Goal: Find specific page/section: Find specific page/section

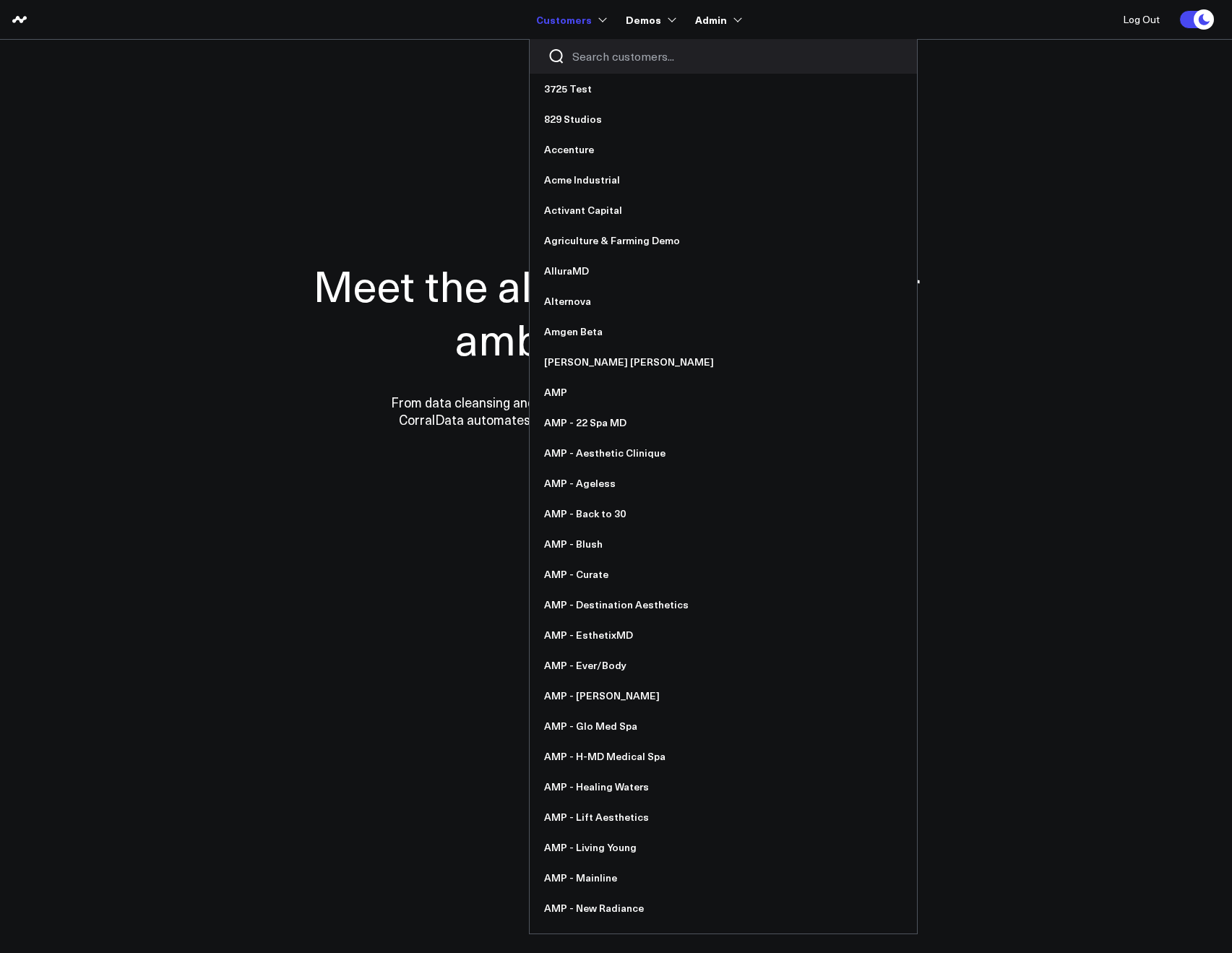
click at [576, 46] on div at bounding box center [723, 56] width 387 height 35
click at [580, 49] on input "Search customers input" at bounding box center [735, 56] width 326 height 16
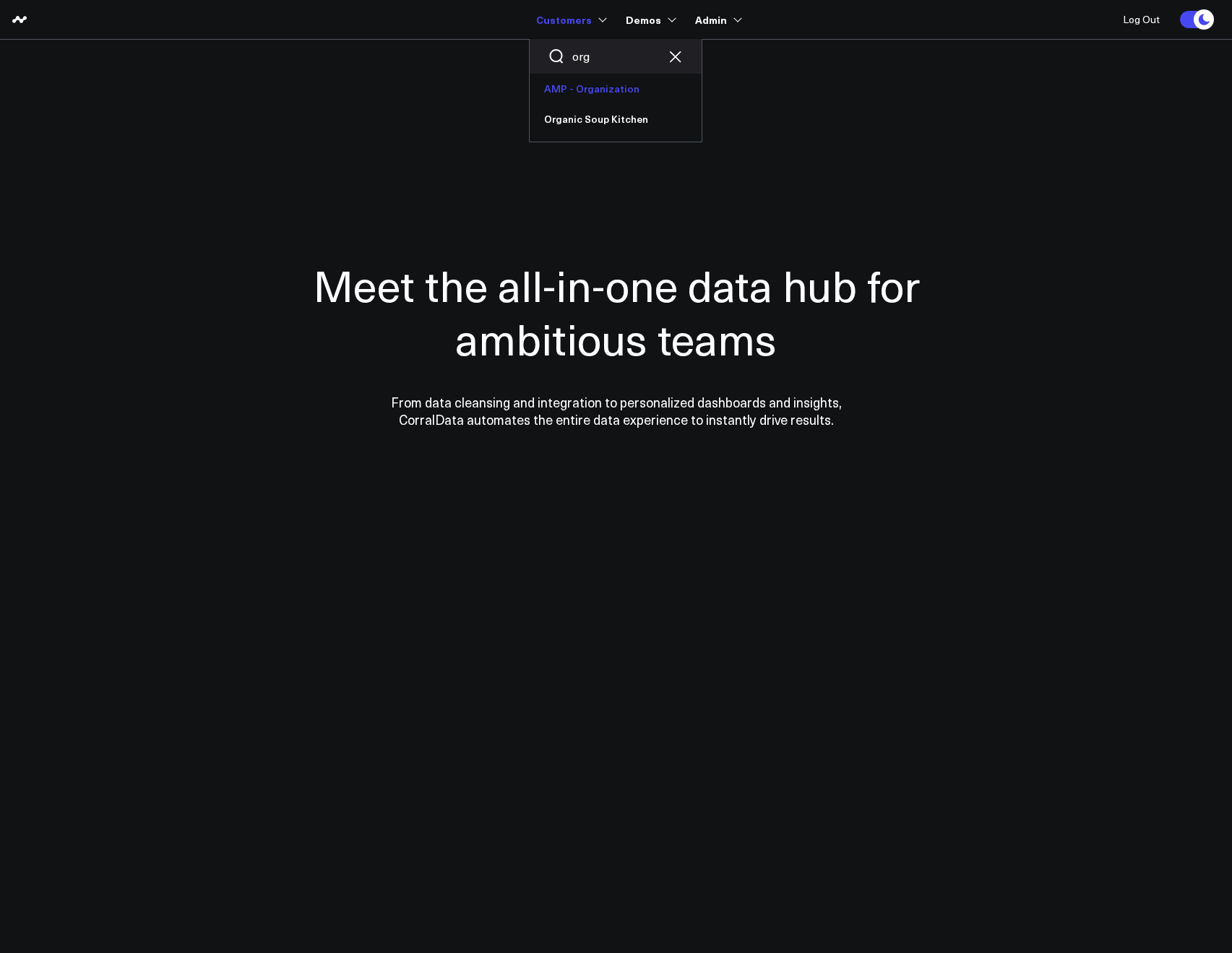
type input "org"
click at [593, 82] on link "AMP - Organization" at bounding box center [615, 89] width 172 height 30
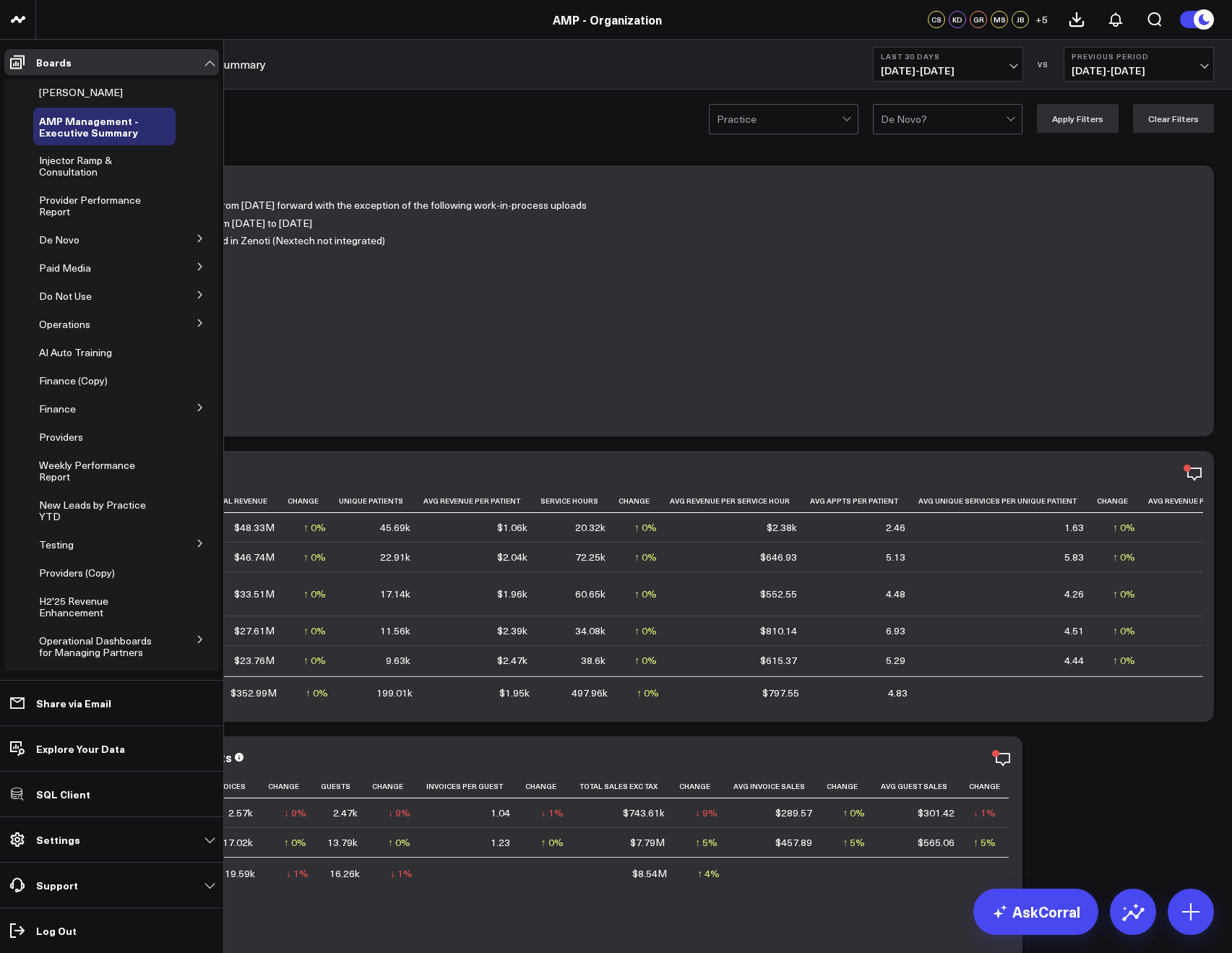
click at [196, 293] on icon at bounding box center [200, 295] width 9 height 9
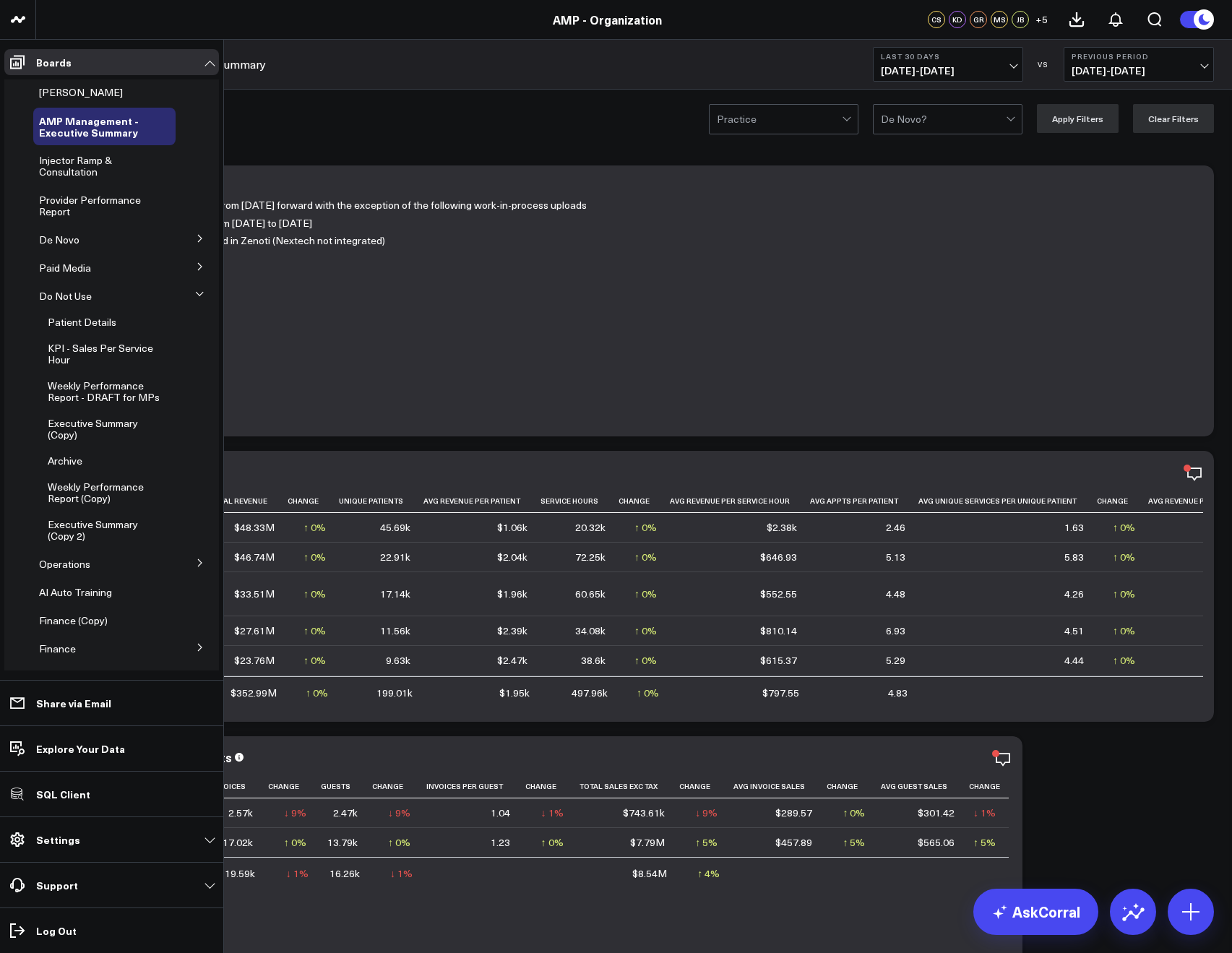
click at [195, 293] on icon at bounding box center [200, 294] width 9 height 9
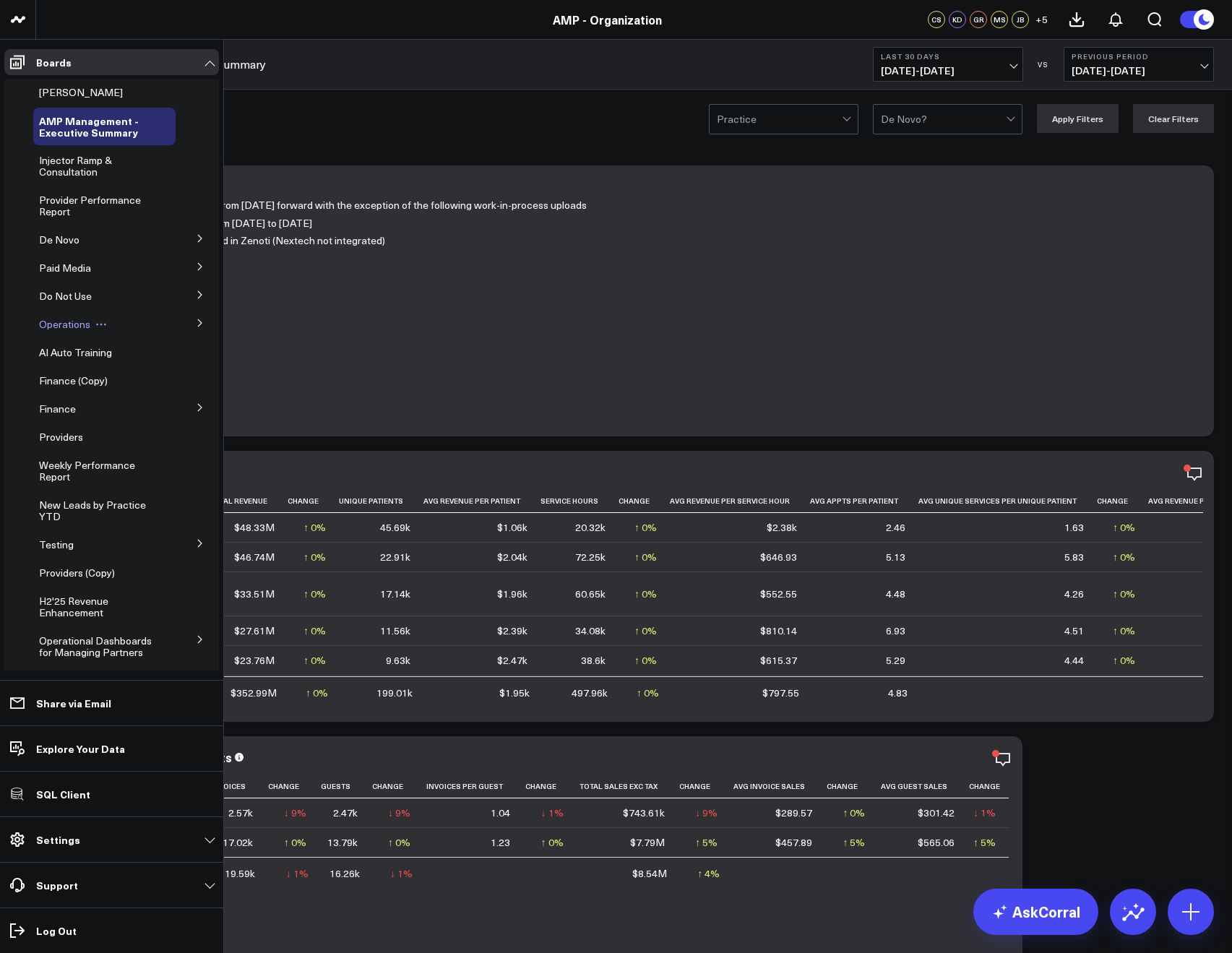
scroll to position [142, 0]
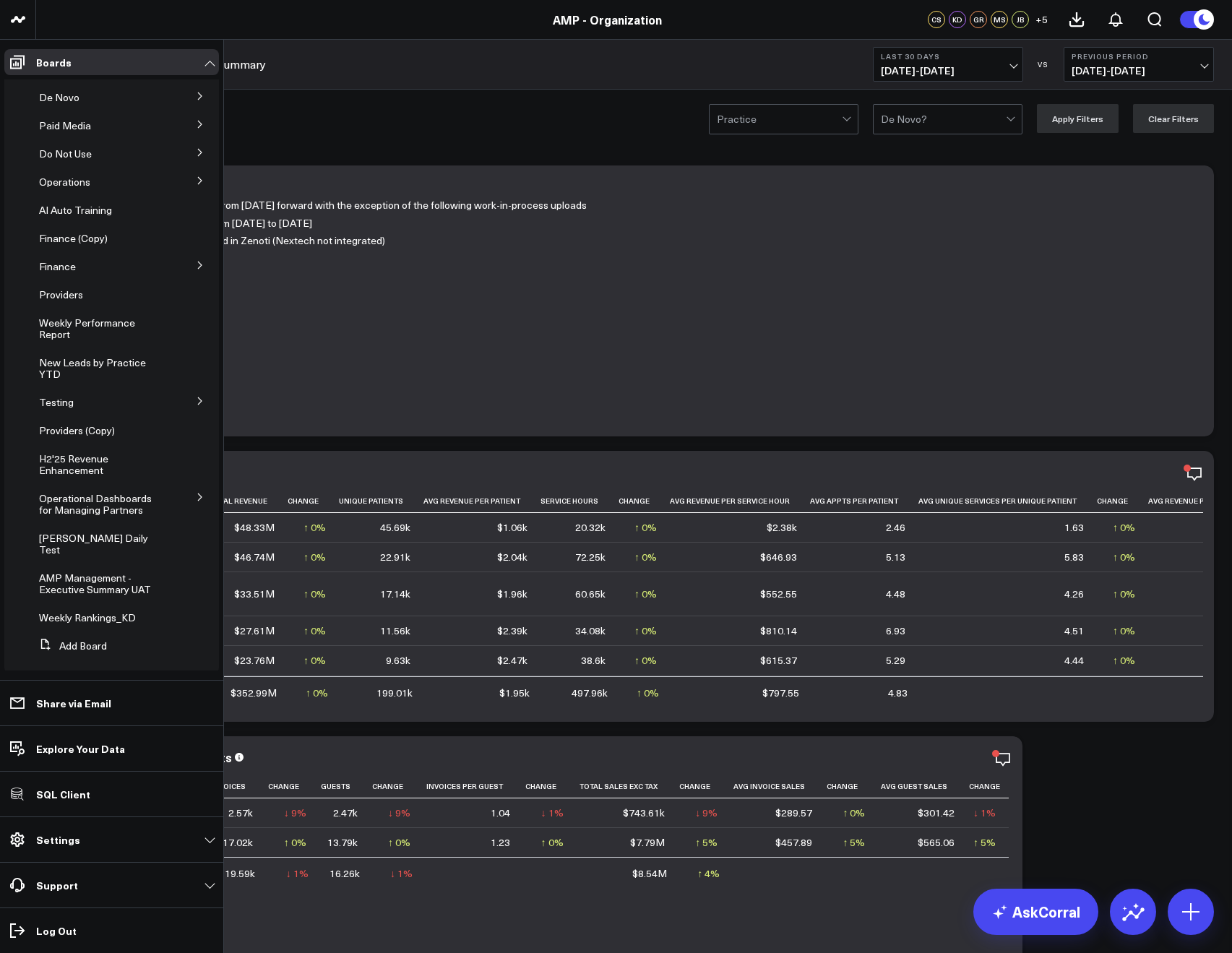
click at [197, 399] on button at bounding box center [200, 400] width 37 height 22
click at [196, 398] on button at bounding box center [200, 400] width 22 height 37
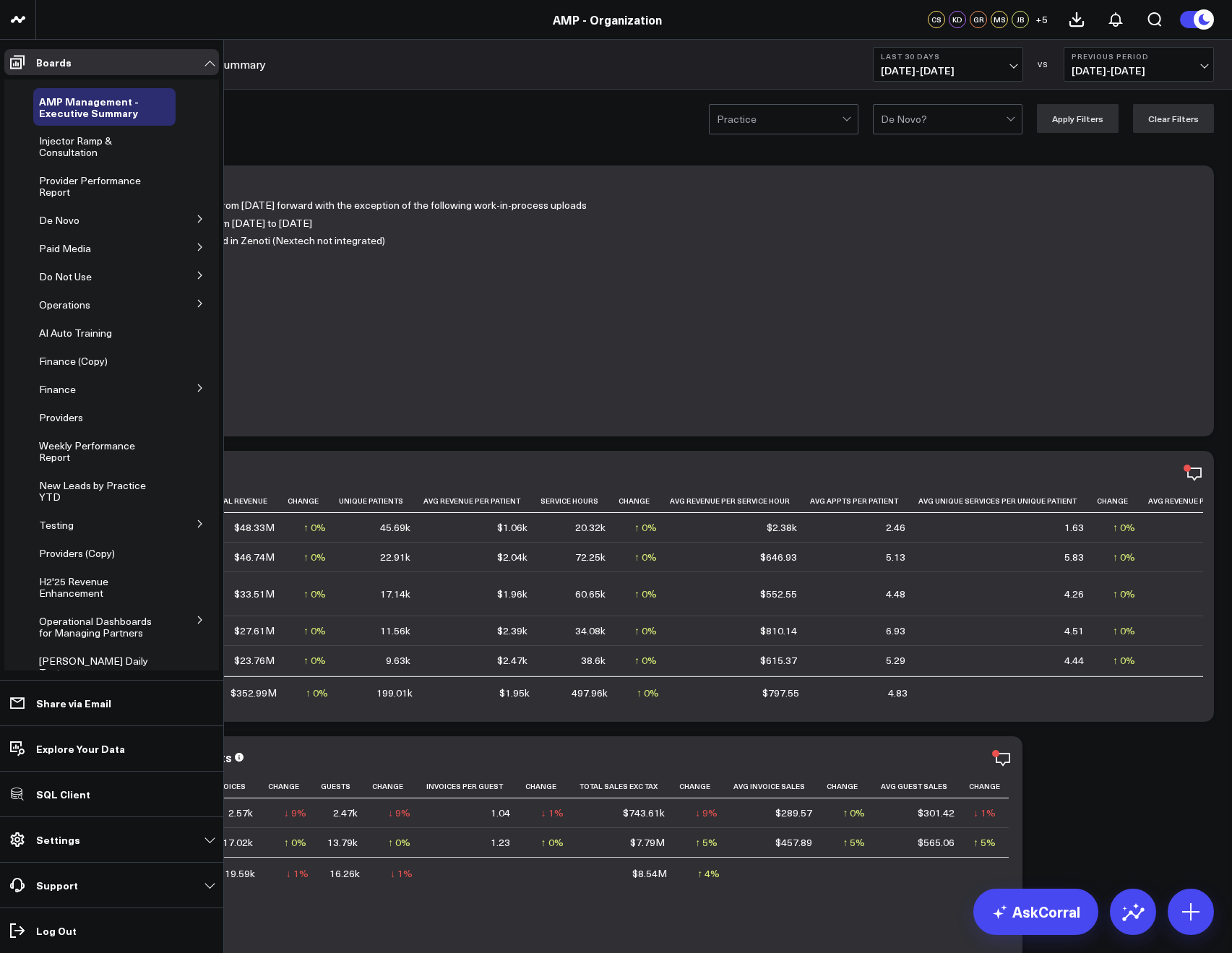
scroll to position [2, 0]
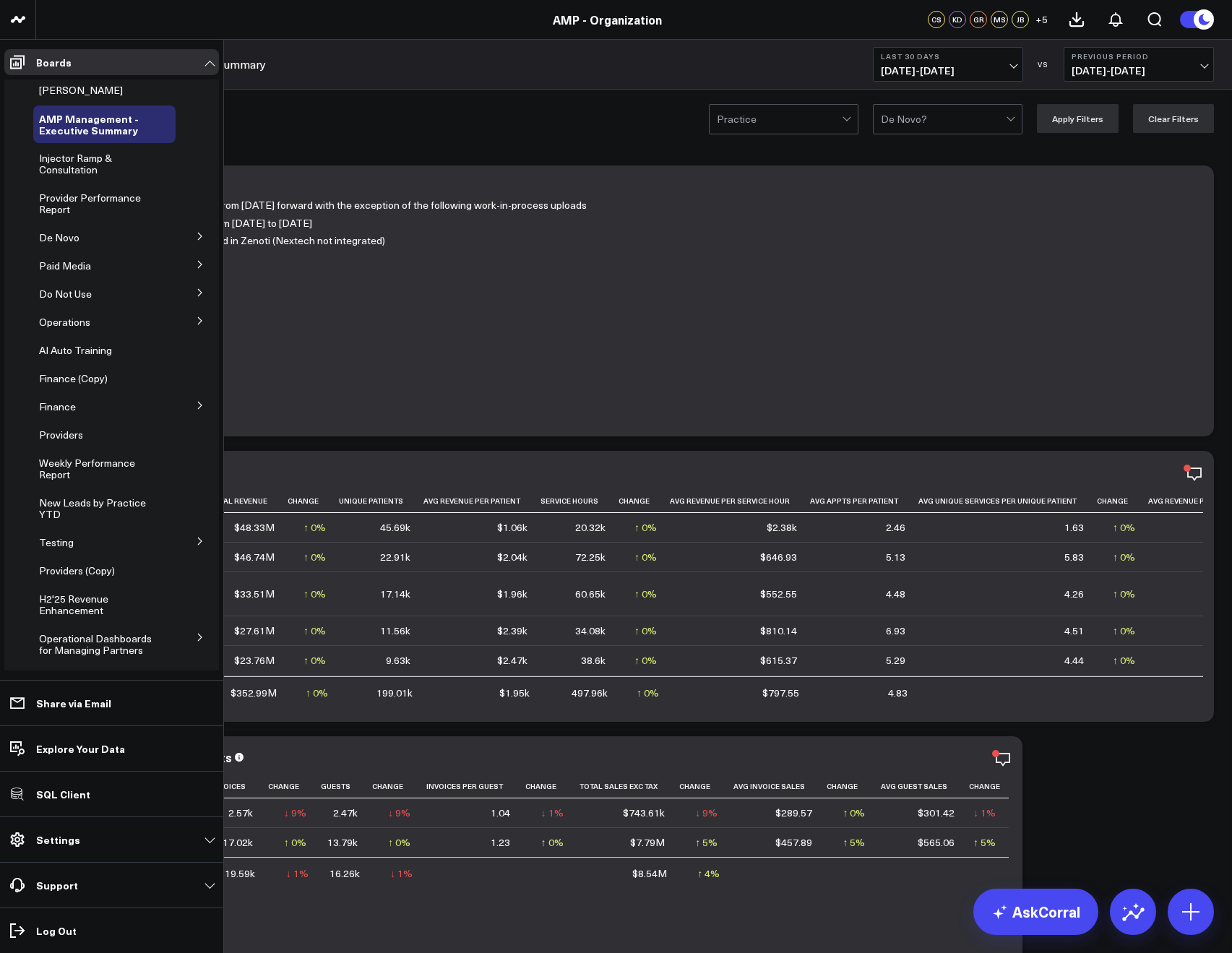
click at [196, 321] on icon at bounding box center [200, 321] width 9 height 9
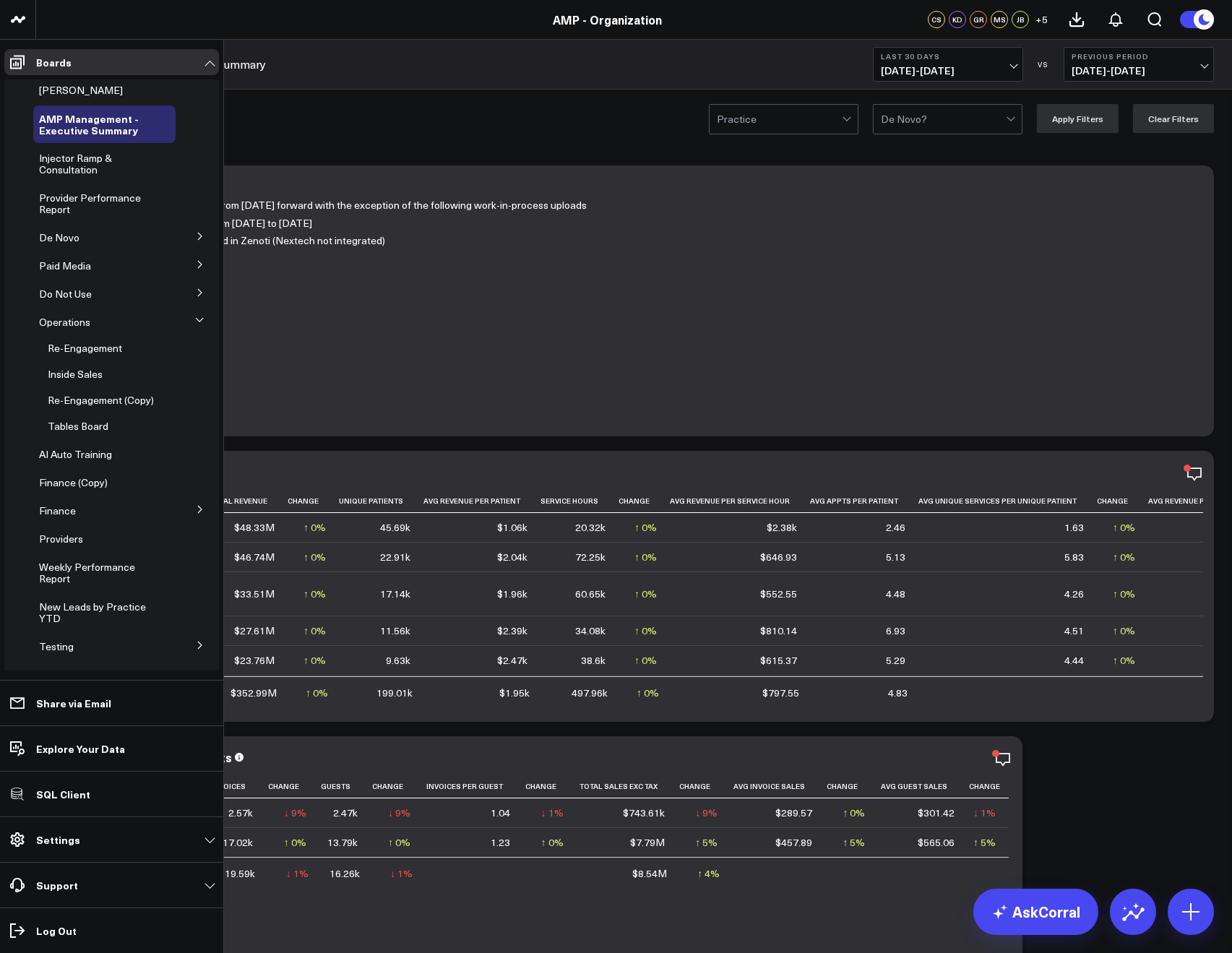
click at [196, 321] on icon at bounding box center [200, 319] width 7 height 3
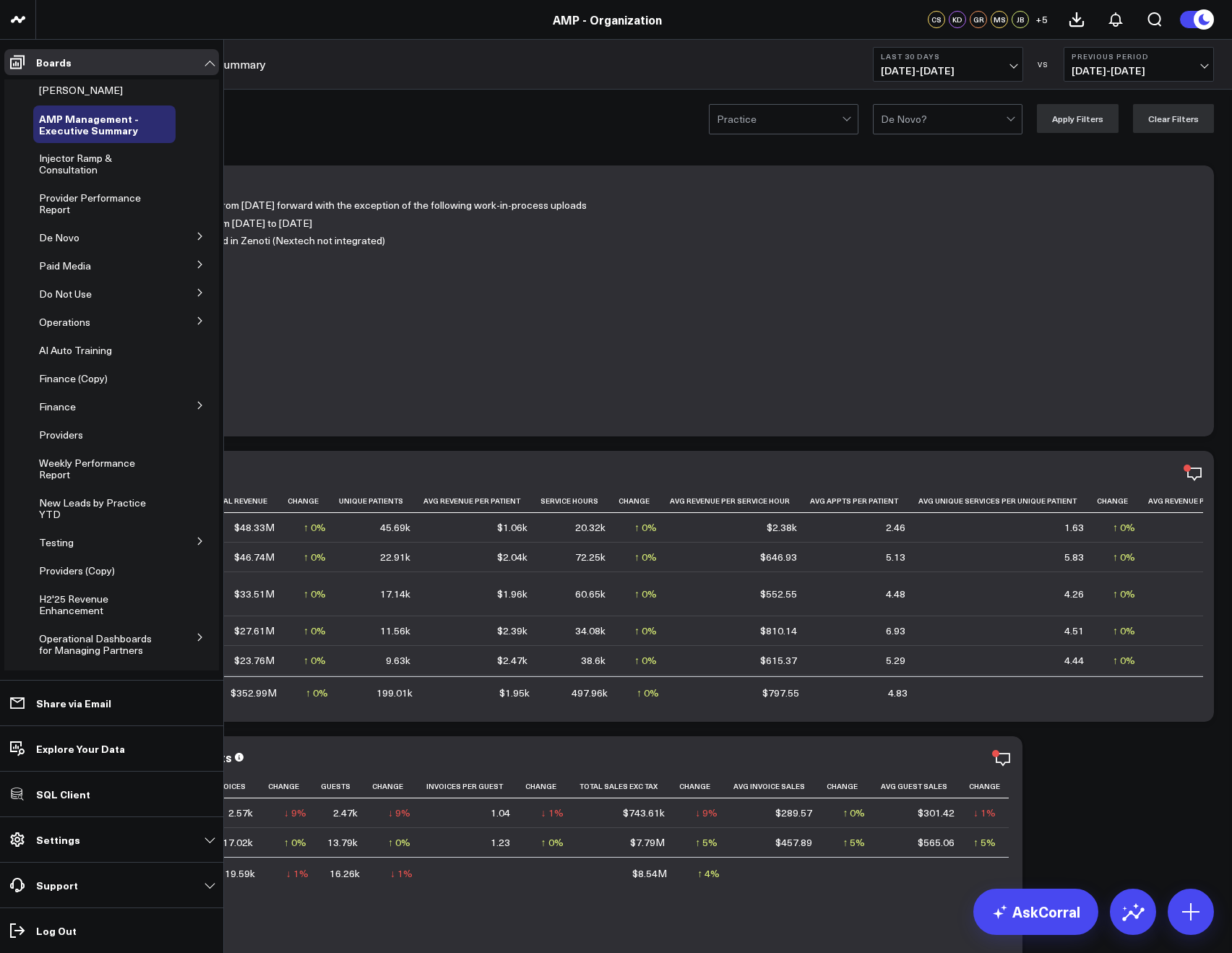
click at [196, 239] on icon at bounding box center [200, 236] width 9 height 9
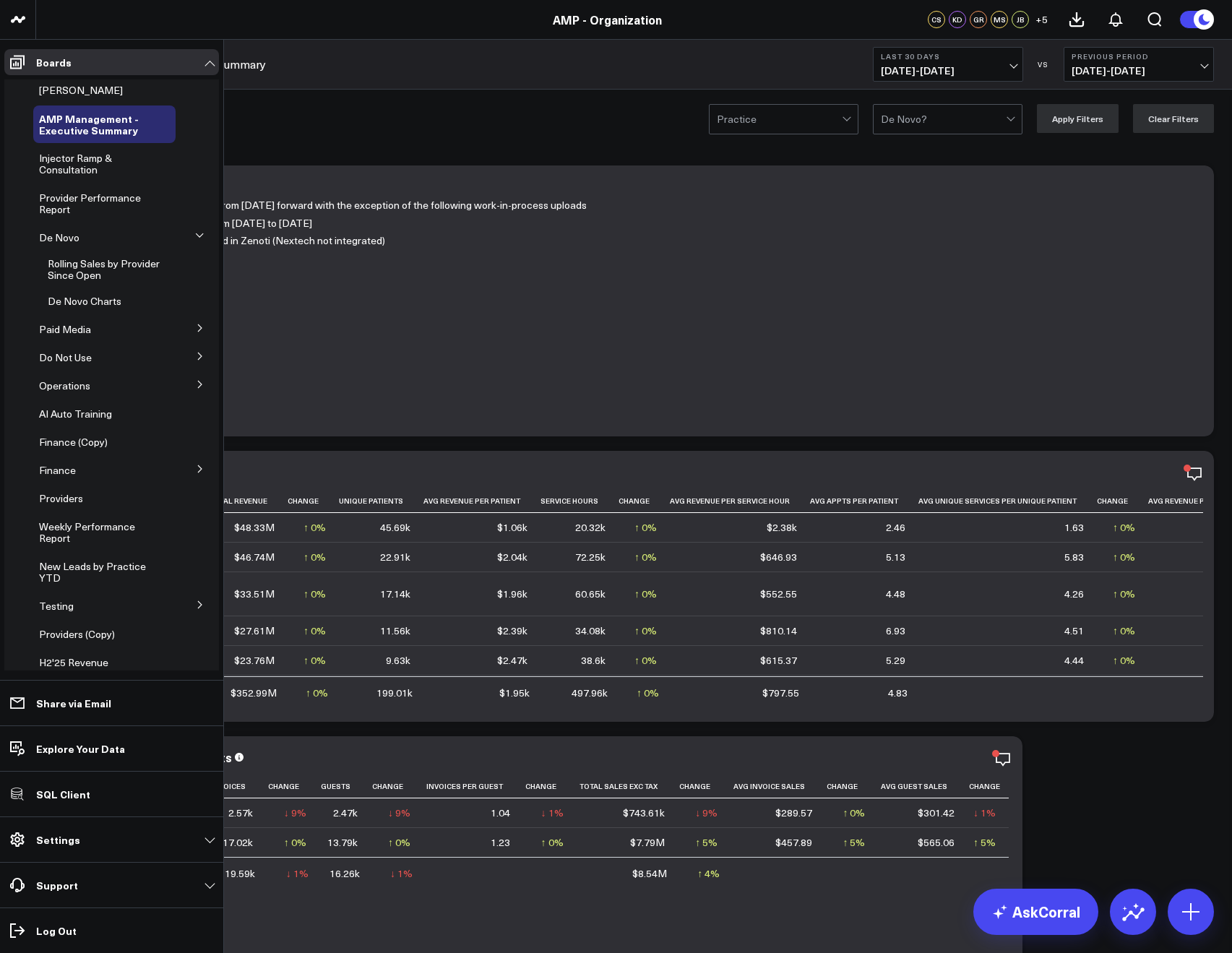
click at [195, 239] on icon at bounding box center [200, 235] width 9 height 9
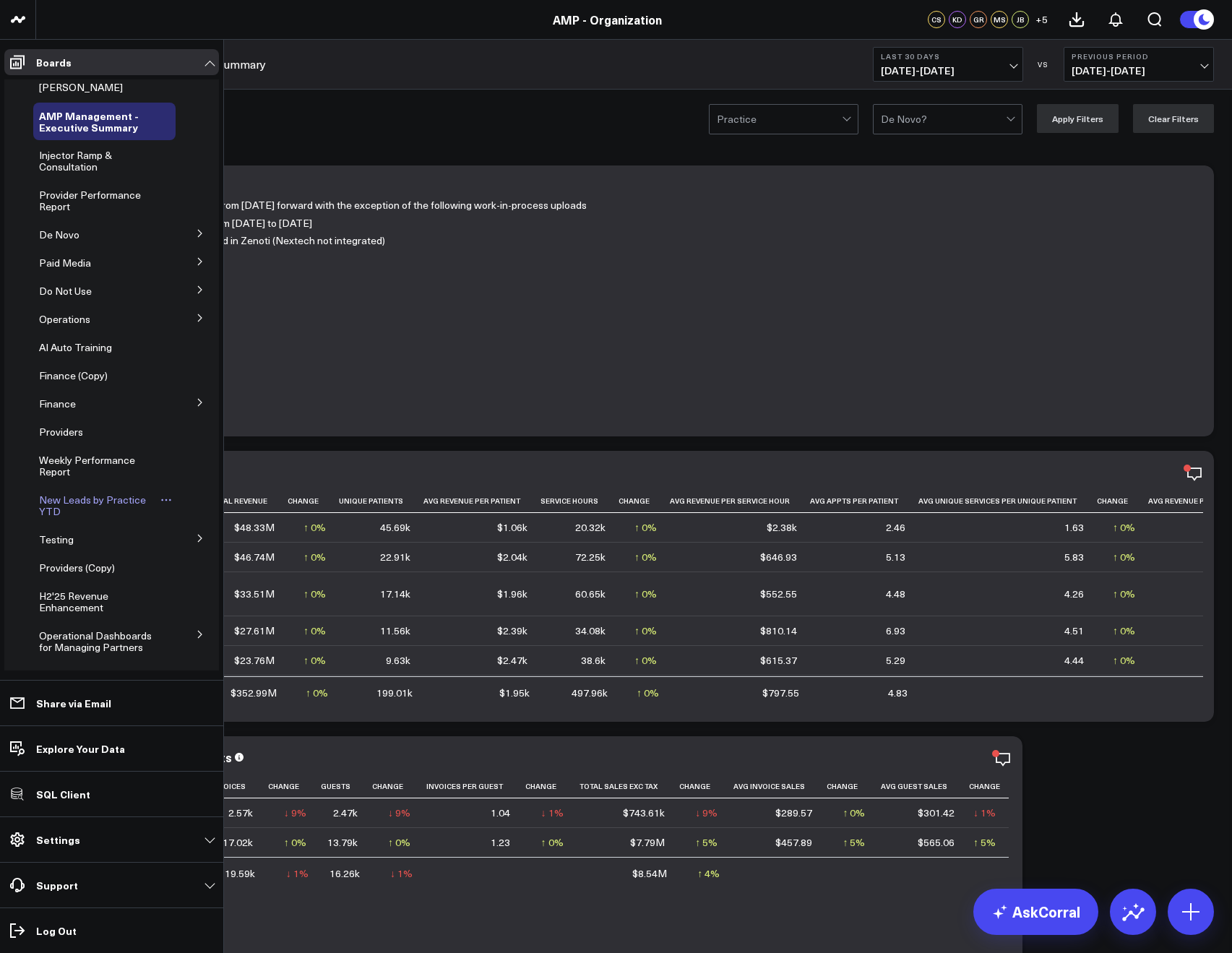
scroll to position [8, 0]
click at [187, 528] on button at bounding box center [200, 535] width 37 height 22
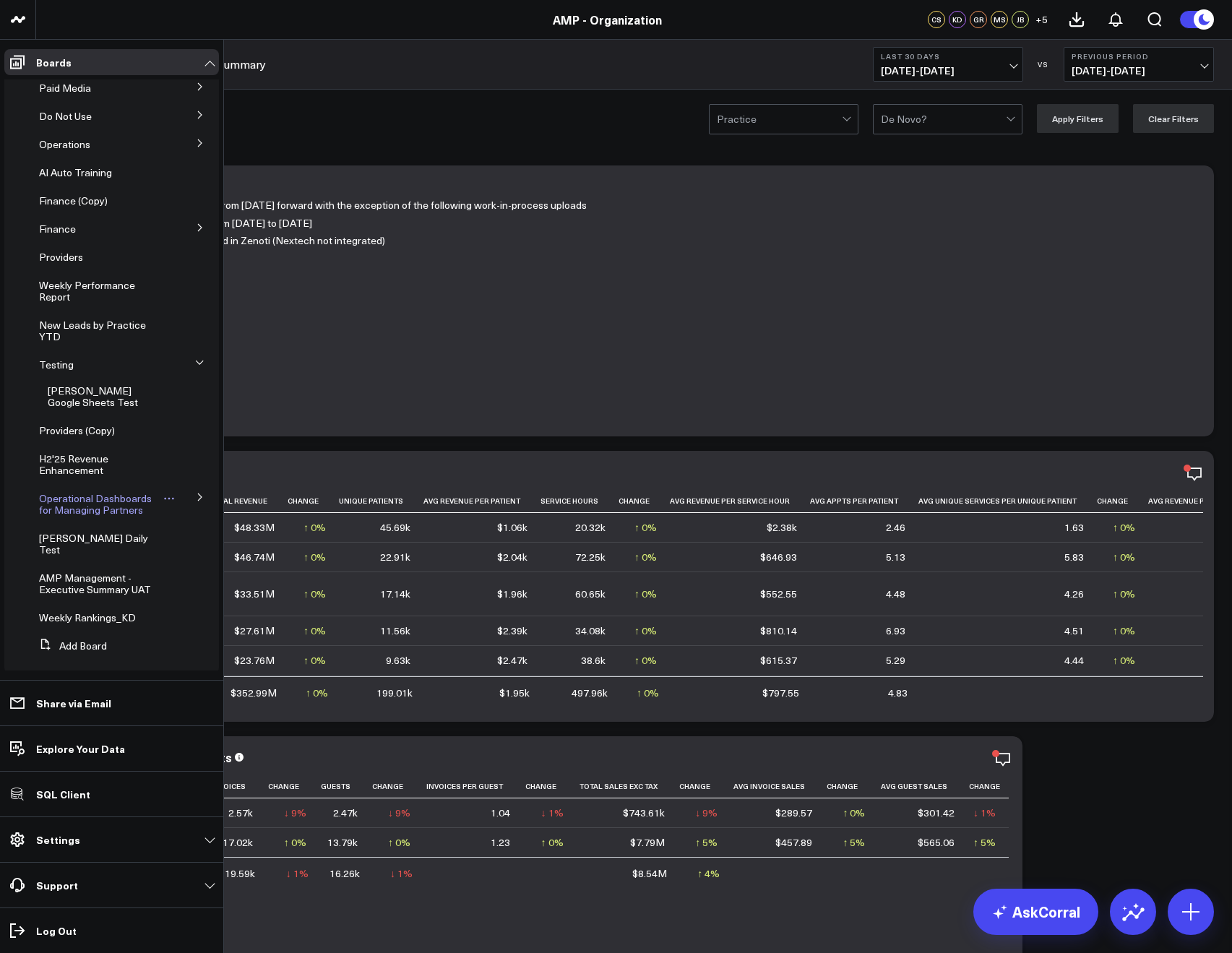
scroll to position [115, 0]
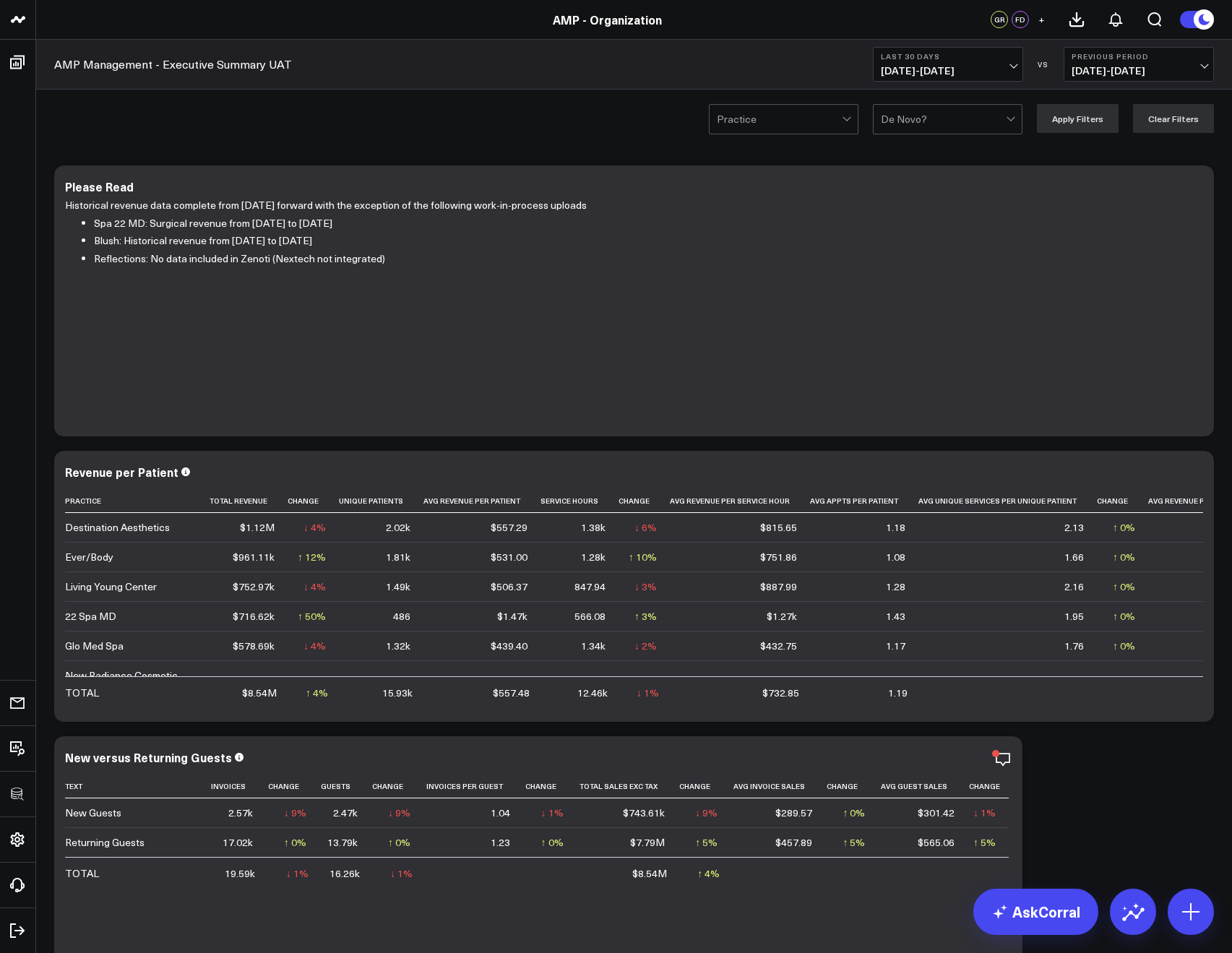
scroll to position [3, 0]
click at [1193, 468] on icon at bounding box center [1194, 471] width 17 height 17
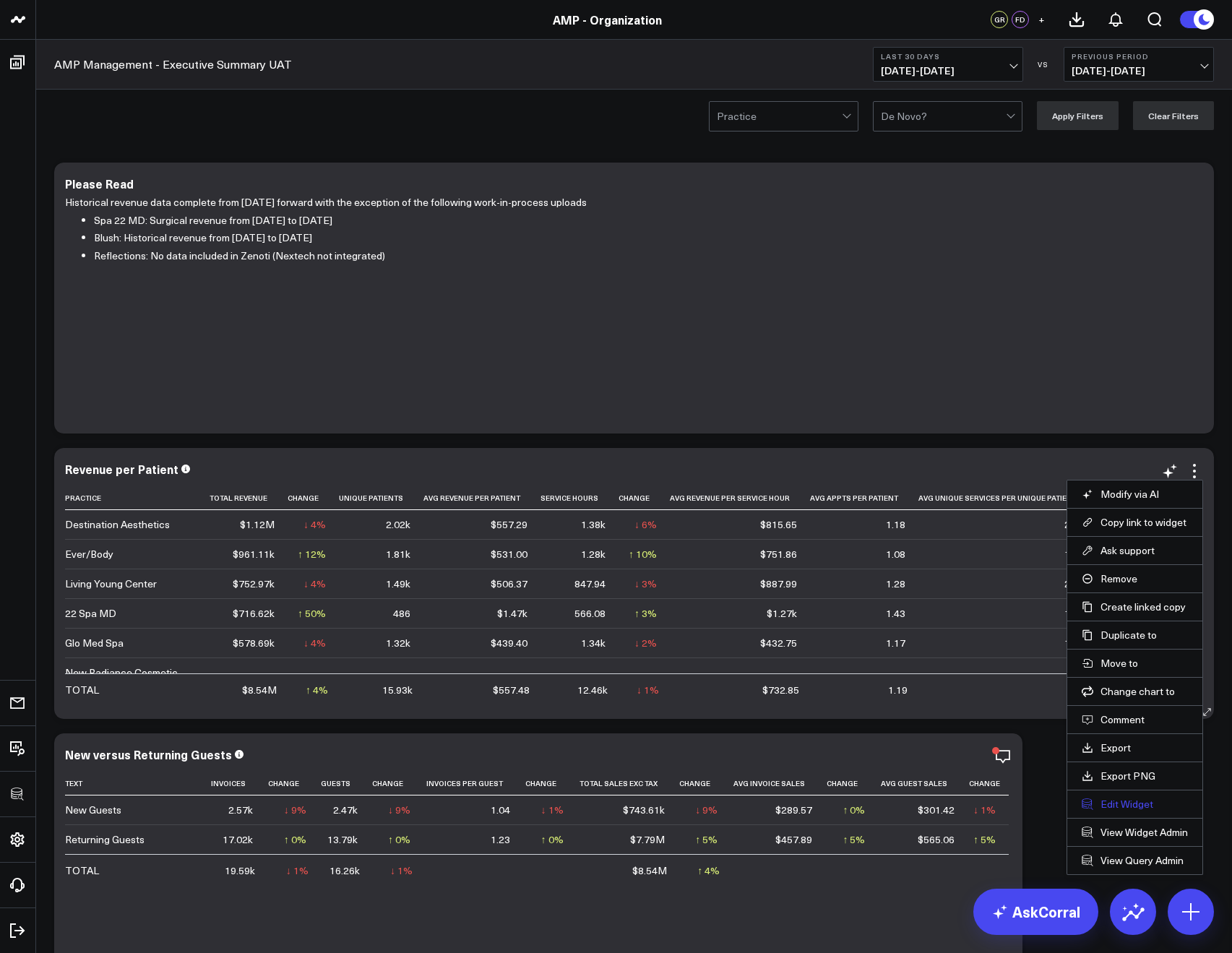
click at [1120, 806] on button "Edit Widget" at bounding box center [1134, 804] width 106 height 13
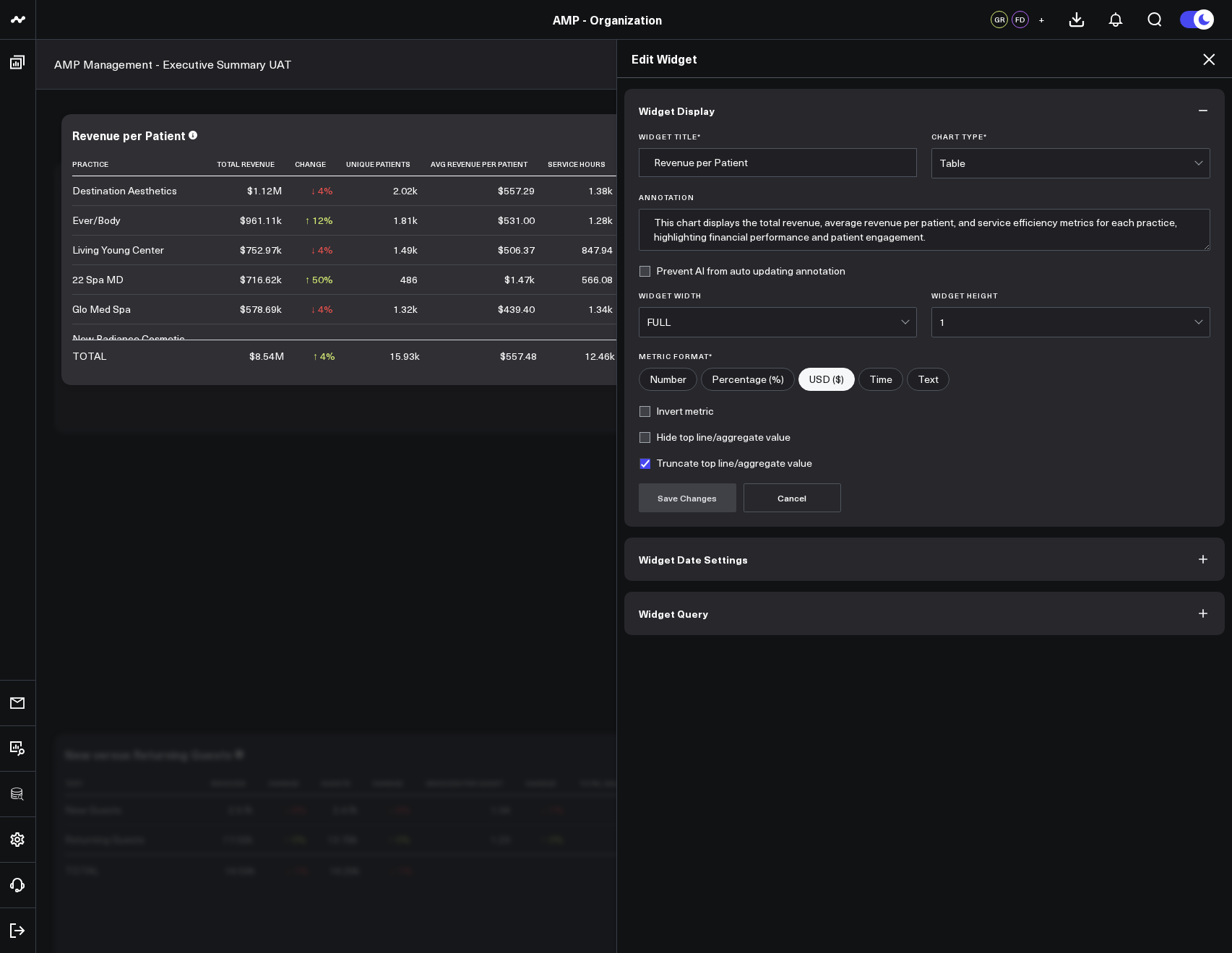
click at [731, 585] on div "Widget Display Widget Title * Revenue per Patient Chart Type * Table Annotation…" at bounding box center [924, 361] width 601 height 546
click at [730, 598] on button "Widget Query" at bounding box center [924, 614] width 601 height 43
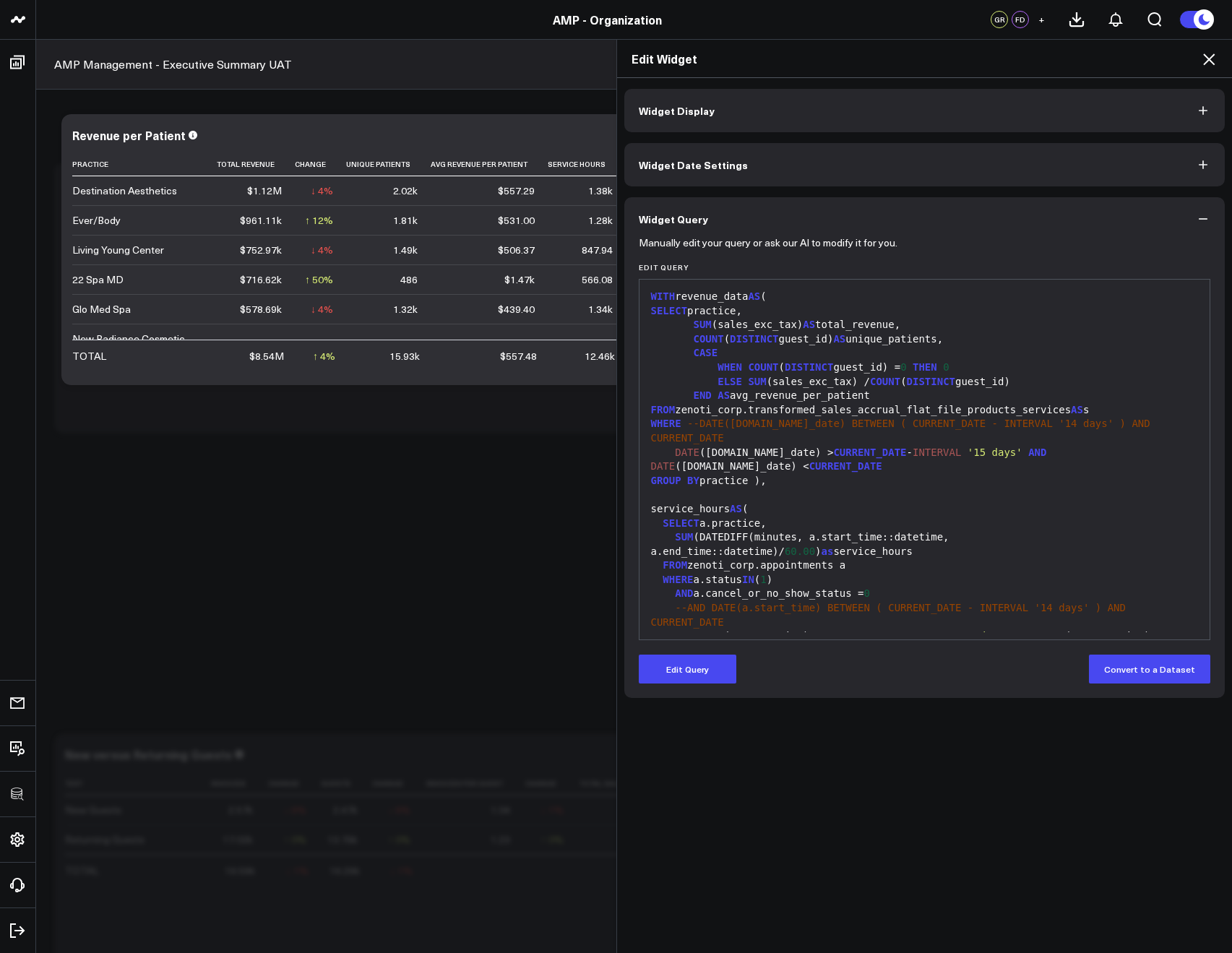
click at [1215, 53] on icon at bounding box center [1209, 59] width 17 height 17
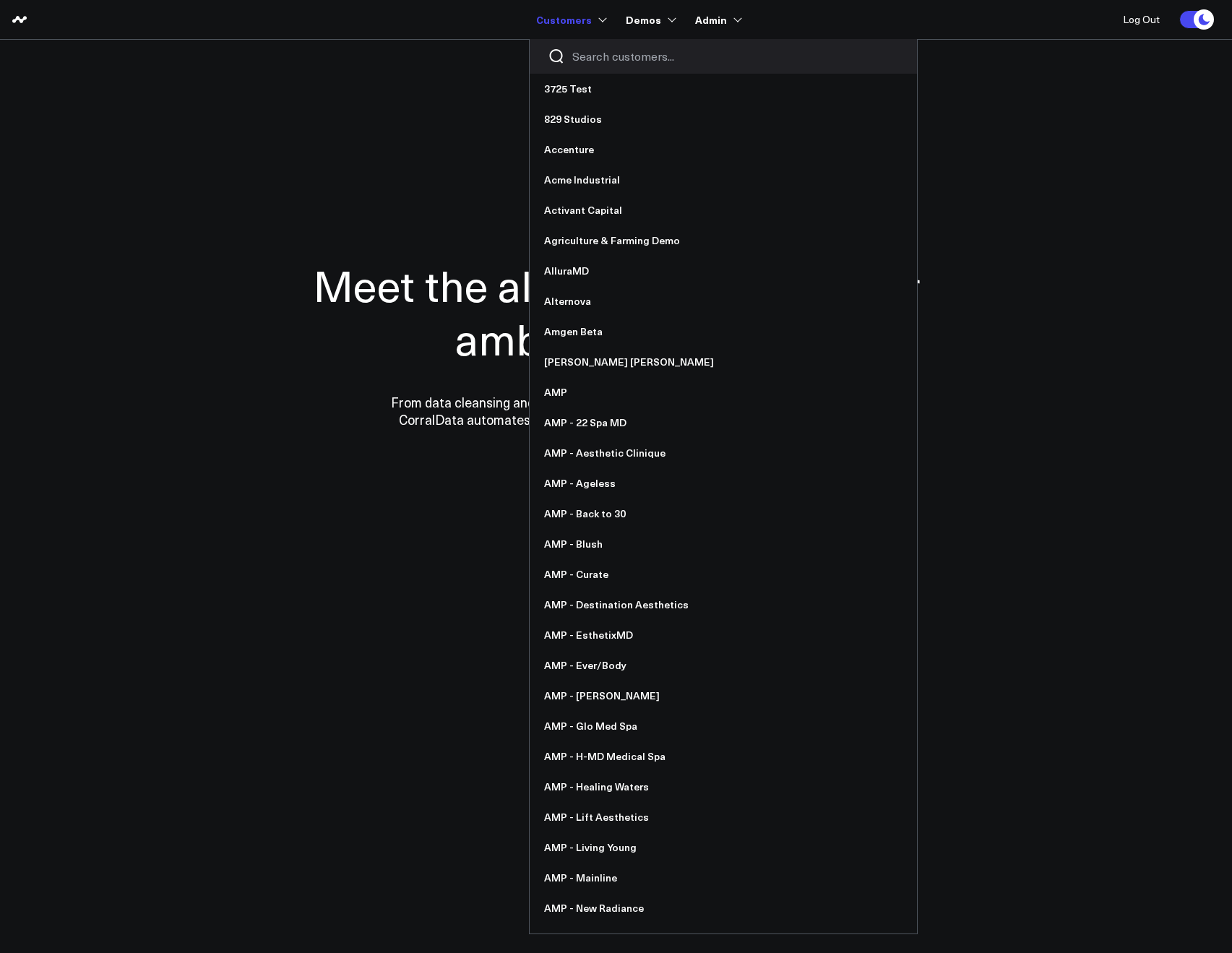
click at [592, 56] on input "Search customers input" at bounding box center [735, 56] width 326 height 16
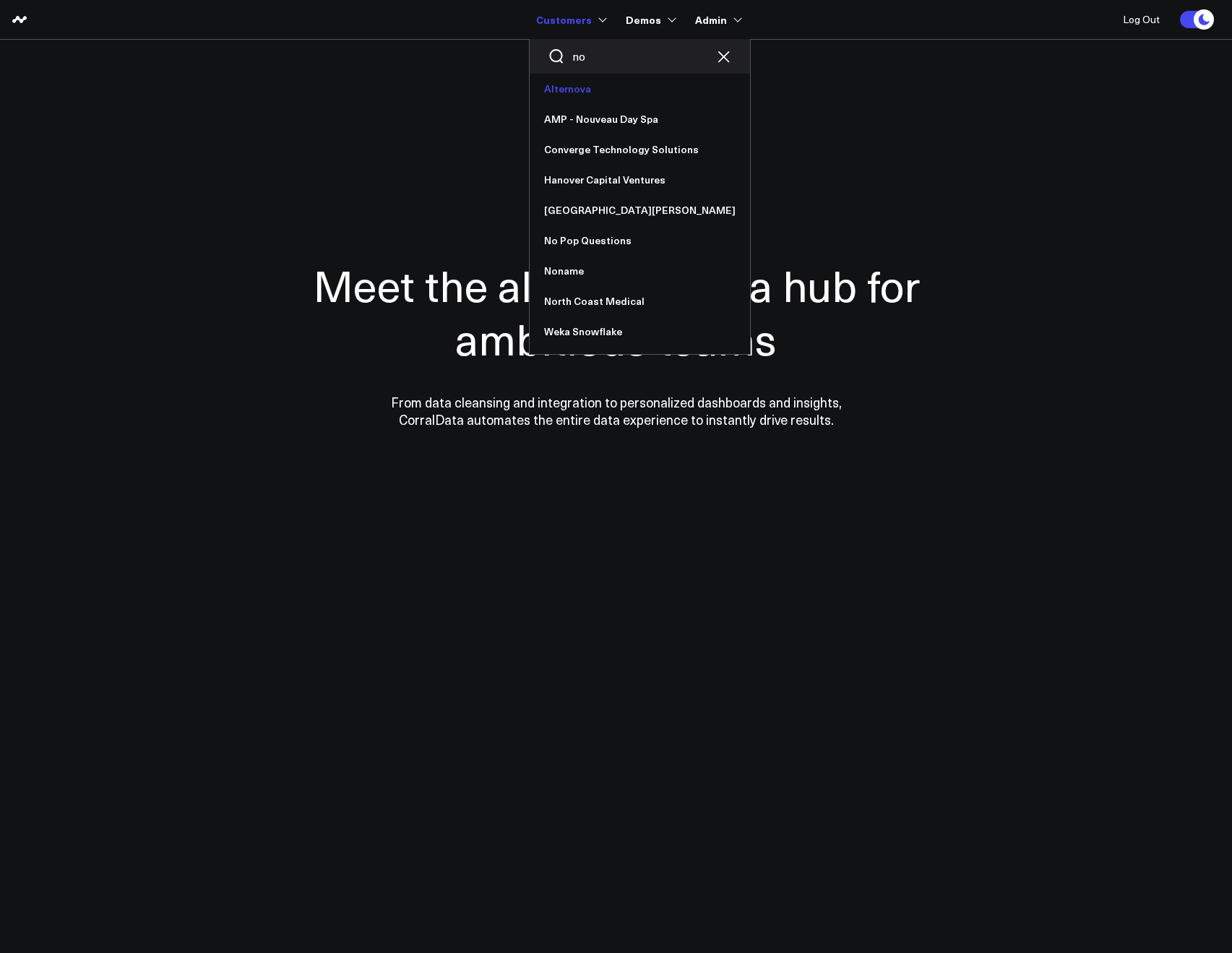
type input "n"
